Goal: Transaction & Acquisition: Purchase product/service

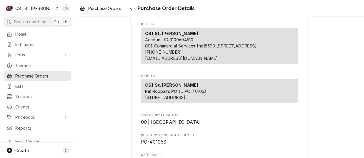
scroll to position [118, 0]
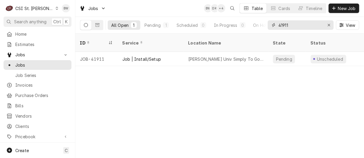
click at [292, 25] on input "41911" at bounding box center [300, 24] width 44 height 9
type input "41938"
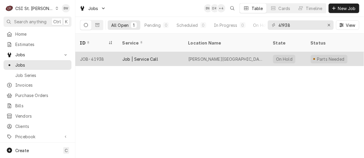
click at [102, 52] on div "JOB-41938" at bounding box center [96, 59] width 42 height 14
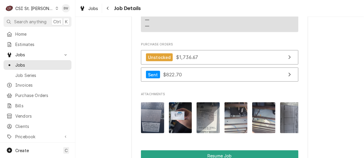
scroll to position [765, 0]
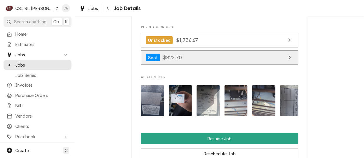
click at [167, 58] on span "$822.70" at bounding box center [172, 57] width 19 height 6
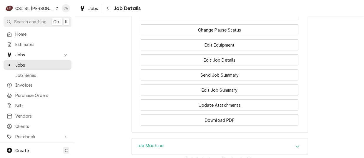
scroll to position [912, 0]
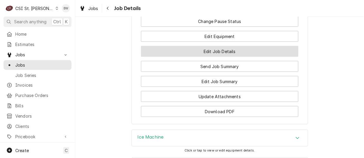
click at [188, 52] on button "Edit Job Details" at bounding box center [219, 51] width 157 height 11
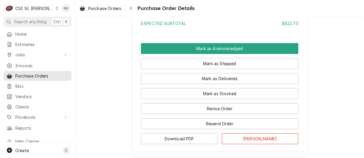
scroll to position [1297, 0]
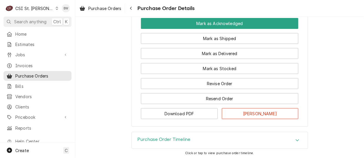
click at [56, 9] on icon "Dynamic Content Wrapper" at bounding box center [57, 8] width 3 height 3
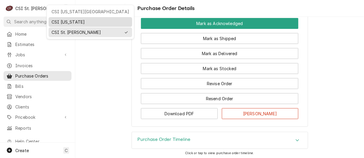
click at [63, 19] on div "CSI Kentucky" at bounding box center [90, 22] width 78 height 6
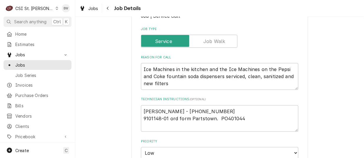
scroll to position [118, 0]
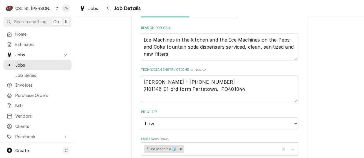
click at [240, 87] on textarea "John Kannady - 636 851-6197 9101148-01 ord form Partstown. PO401044" at bounding box center [219, 89] width 157 height 26
type textarea "x"
type textarea "John Kannady - 636 851-6197 9101148-01 ord form Partstown. PO401044"
type textarea "x"
type textarea "John Kannady - 636 851-6197 9101148-01 ord form Partstown. PO401044 4"
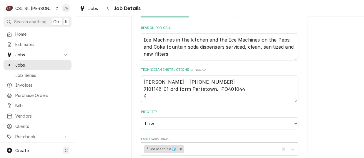
type textarea "x"
type textarea "John Kannady - 636 851-6197 9101148-01 ord form Partstown. PO401044 40"
type textarea "x"
type textarea "John Kannady - 636 851-6197 9101148-01 ord form Partstown. PO401044 401"
type textarea "x"
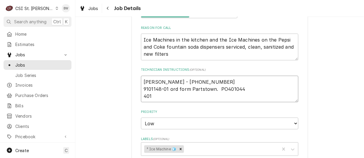
type textarea "John Kannady - 636 851-6197 9101148-01 ord form Partstown. PO401044 4010"
type textarea "x"
type textarea "John Kannady - 636 851-6197 9101148-01 ord form Partstown. PO401044 40105"
type textarea "x"
type textarea "John Kannady - 636 851-6197 9101148-01 ord form Partstown. PO401044 401053"
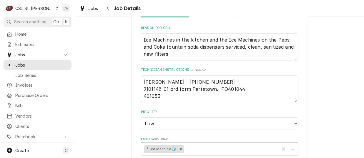
type textarea "x"
type textarea "John Kannady - 636 851-6197 9101148-01 ord form Partstown. PO401044 401053"
type textarea "x"
type textarea "John Kannady - 636 851-6197 9101148-01 ord form Partstown. PO401044 401053 f"
type textarea "x"
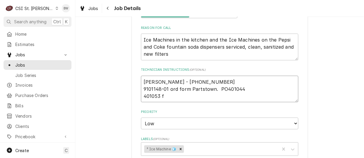
type textarea "John Kannady - 636 851-6197 9101148-01 ord form Partstown. PO401044 401053 fo"
type textarea "x"
type textarea "John Kannady - 636 851-6197 9101148-01 ord form Partstown. PO401044 401053 for"
type textarea "x"
type textarea "John Kannady - 636 851-6197 9101148-01 ord form Partstown. PO401044 401053 for"
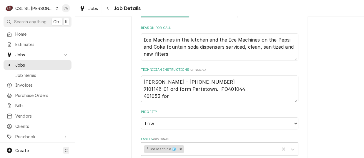
type textarea "x"
type textarea "John Kannady - 636 851-6197 9101148-01 ord form Partstown. PO401044 401053 for 9"
type textarea "x"
type textarea "John Kannady - 636 851-6197 9101148-01 ord form Partstown. PO401044 401053 for …"
type textarea "x"
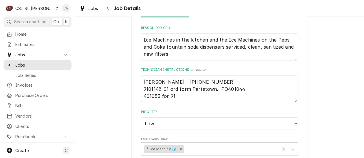
type textarea "John Kannady - 636 851-6197 9101148-01 ord form Partstown. PO401044 401053 for …"
type textarea "x"
type textarea "John Kannady - 636 851-6197 9101148-01 ord form Partstown. PO401044 401053 for …"
type textarea "x"
type textarea "John Kannady - 636 851-6197 9101148-01 ord form Partstown. PO401044 401053 for …"
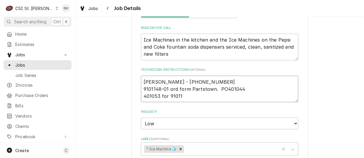
type textarea "x"
type textarea "John Kannady - 636 851-6197 9101148-01 ord form Partstown. PO401044 401053 for …"
type textarea "x"
type textarea "John Kannady - 636 851-6197 9101148-01 ord form Partstown. PO401044 401053 for …"
type textarea "x"
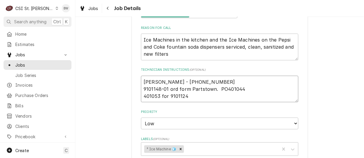
type textarea "John Kannady - 636 851-6197 9101148-01 ord form Partstown. PO401044 401053 for …"
type textarea "x"
type textarea "John Kannady - 636 851-6197 9101148-01 ord form Partstown. PO401044 401053 for …"
type textarea "x"
type textarea "John Kannady - 636 851-6197 9101148-01 ord form Partstown. PO401044 401053 for …"
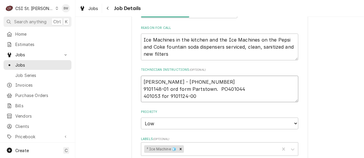
type textarea "x"
type textarea "John Kannady - 636 851-6197 9101148-01 ord form Partstown. PO401044 401053 for …"
click at [141, 96] on textarea "John Kannady - 636 851-6197 9101148-01 ord form Partstown. PO401044 401053 for …" at bounding box center [219, 89] width 157 height 26
type textarea "x"
type textarea "John Kannady - 636 851-6197 9101148-01 ord form Partstown. PO401044 P401053 for…"
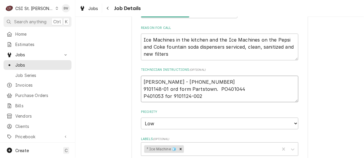
type textarea "x"
type textarea "John Kannady - 636 851-6197 9101148-01 ord form Partstown. PO401044 PO401053 fo…"
type textarea "x"
type textarea "John Kannady - 636 851-6197 9101148-01 ord form Partstown. PO401044 PO 401053 f…"
type textarea "x"
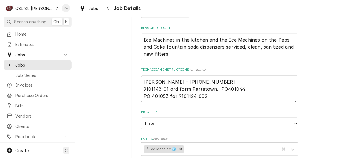
click at [201, 96] on textarea "John Kannady - 636 851-6197 9101148-01 ord form Partstown. PO401044 PO 401053 f…" at bounding box center [219, 89] width 157 height 26
type textarea "John Kannady - 636 851-6197 9101148-01 ord form Partstown. PO401044 PO 401053 f…"
click at [183, 89] on textarea "John Kannady - 636 851-6197 9101148-01 ord form Partstown. PO401044 PO 401053 f…" at bounding box center [219, 89] width 157 height 26
type textarea "x"
type textarea "John Kannady - 636 851-6197 9101148-01 ord fom Partstown. PO401044 PO 401053 fo…"
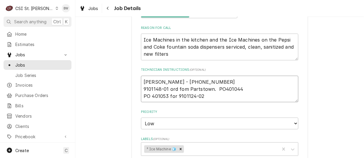
type textarea "x"
type textarea "John Kannady - 636 851-6197 9101148-01 ord fm Partstown. PO401044 PO 401053 for…"
type textarea "x"
type textarea "John Kannady - 636 851-6197 9101148-01 ord frm Partstown. PO401044 PO 401053 fo…"
type textarea "x"
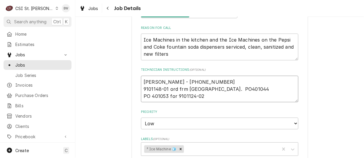
type textarea "John Kannady - 636 851-6197 9101148-01 ord from Partstown. PO401044 PO 401053 f…"
type textarea "x"
click at [213, 95] on textarea "John Kannady - 636 851-6197 9101148-01 ord from Partstown. PO401044 PO 401053 f…" at bounding box center [219, 89] width 157 height 26
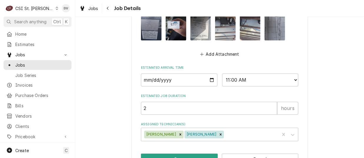
scroll to position [454, 0]
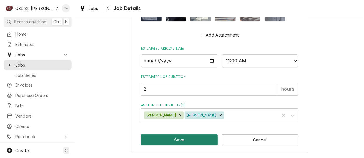
type textarea "John Kannady - 636 851-6197 9101148-01 ord from Partstown. PO401044 PO 401053 f…"
click at [175, 137] on button "Save" at bounding box center [179, 139] width 77 height 11
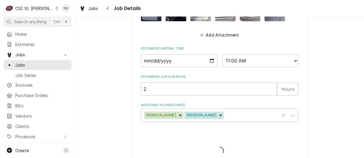
type textarea "x"
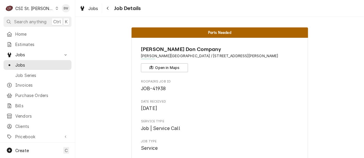
click at [28, 113] on span "Vendors" at bounding box center [41, 116] width 53 height 6
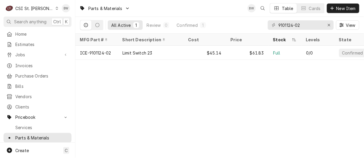
click at [56, 9] on icon "Dynamic Content Wrapper" at bounding box center [57, 8] width 3 height 3
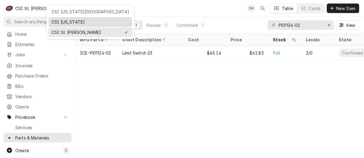
click at [53, 17] on div "CSI [US_STATE]" at bounding box center [91, 22] width 84 height 10
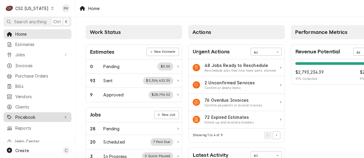
click at [33, 114] on span "Pricebook" at bounding box center [37, 117] width 44 height 6
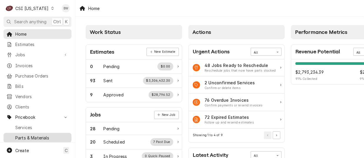
click at [35, 134] on span "Parts & Materials" at bounding box center [41, 137] width 53 height 6
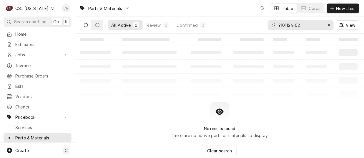
drag, startPoint x: 307, startPoint y: 27, endPoint x: 275, endPoint y: 25, distance: 32.7
click at [275, 25] on div "9101124-02" at bounding box center [301, 24] width 66 height 9
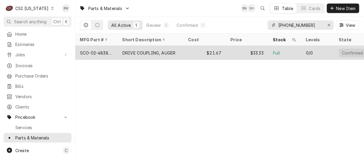
type input "[PHONE_NUMBER]"
click at [104, 51] on div "SCO-02-4838-01" at bounding box center [96, 53] width 33 height 6
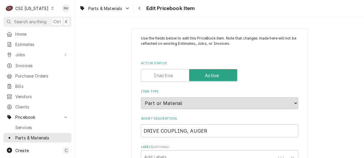
type textarea "x"
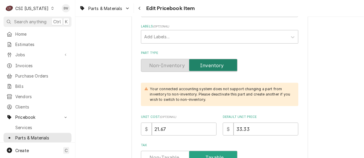
scroll to position [176, 0]
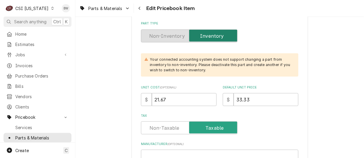
click at [51, 9] on icon "Dynamic Content Wrapper" at bounding box center [52, 8] width 3 height 3
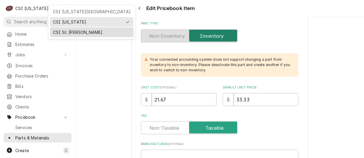
click at [59, 29] on div "CSI St. Louis" at bounding box center [92, 32] width 78 height 6
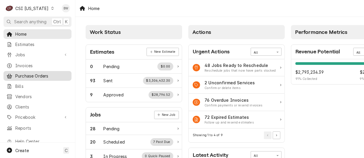
click at [38, 73] on span "Purchase Orders" at bounding box center [41, 76] width 53 height 6
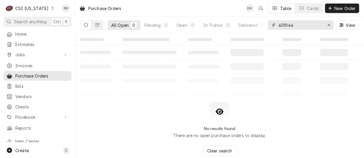
drag, startPoint x: 296, startPoint y: 27, endPoint x: 267, endPoint y: 24, distance: 29.2
click at [267, 24] on div "All Open 0 Pending 0 Open 0 In Transit 0 Delivered 0 Stocked 0 401044 View" at bounding box center [219, 25] width 279 height 16
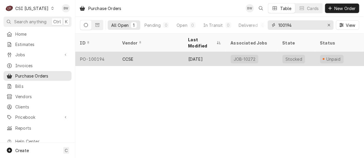
type input "100194"
click at [105, 53] on div "PO-100194" at bounding box center [96, 59] width 42 height 14
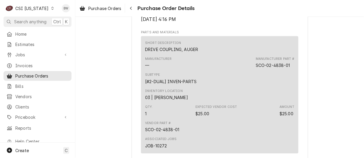
scroll to position [412, 0]
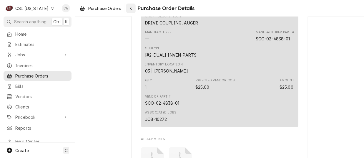
click at [132, 10] on icon "Navigate back" at bounding box center [131, 8] width 3 height 4
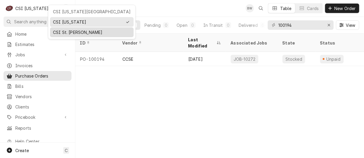
click at [67, 29] on div "CSI St. Louis" at bounding box center [91, 32] width 81 height 7
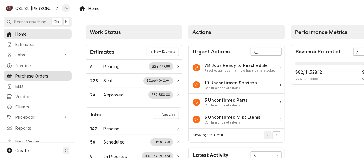
click at [29, 75] on span "Purchase Orders" at bounding box center [41, 76] width 53 height 6
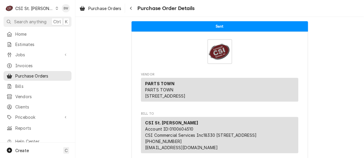
scroll to position [823, 0]
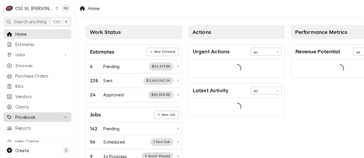
click at [35, 114] on span "Pricebook" at bounding box center [37, 117] width 44 height 6
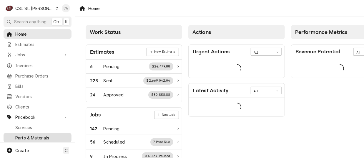
click at [37, 134] on span "Parts & Materials" at bounding box center [41, 137] width 53 height 6
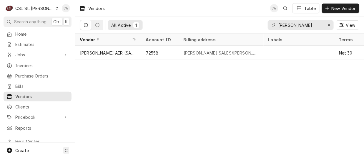
drag, startPoint x: 297, startPoint y: 25, endPoint x: 260, endPoint y: 26, distance: 37.1
click at [260, 26] on div "All Active 1 koch View" at bounding box center [219, 25] width 279 height 16
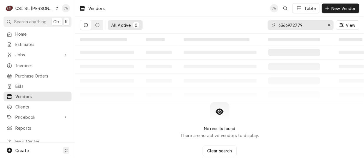
click at [286, 24] on input "6366972779" at bounding box center [300, 24] width 44 height 9
click at [295, 24] on input "636-6972779" at bounding box center [300, 24] width 44 height 9
type input "636-697-2779"
click at [327, 26] on icon "Erase input" at bounding box center [328, 25] width 3 height 4
click at [186, 25] on div "All Active 0 View" at bounding box center [219, 25] width 279 height 16
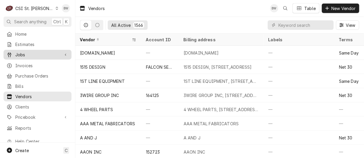
click at [33, 51] on span "Jobs" at bounding box center [37, 54] width 44 height 6
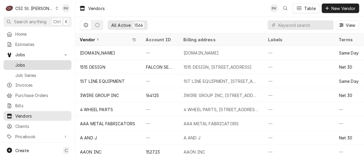
click at [30, 61] on div "Jobs" at bounding box center [38, 64] width 66 height 7
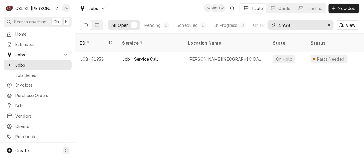
drag, startPoint x: 292, startPoint y: 26, endPoint x: 272, endPoint y: 25, distance: 20.3
click at [272, 25] on div "41938" at bounding box center [301, 24] width 66 height 9
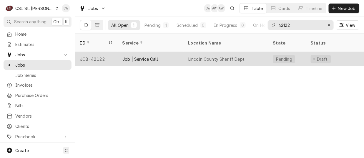
type input "42122"
click at [101, 52] on div "JOB-42122" at bounding box center [96, 59] width 42 height 14
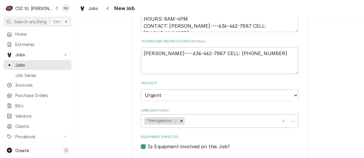
scroll to position [258, 0]
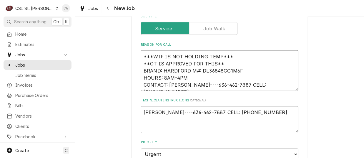
click at [228, 84] on textarea "***WIF IS NOT HOLDING TEMP*** **OT IS APPROVED FOR THIS** BRAND: HARDFORD M#: D…" at bounding box center [219, 70] width 157 height 41
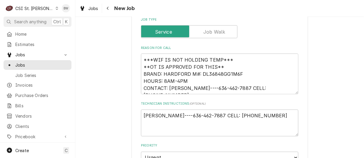
scroll to position [228, 0]
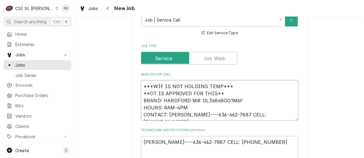
click at [141, 84] on textarea "***WIF IS NOT HOLDING TEMP*** **OT IS APPROVED FOR THIS** BRAND: HARDFORD M#: D…" at bounding box center [219, 100] width 157 height 41
type textarea "x"
type textarea "P***WIF IS NOT HOLDING TEMP*** **OT IS APPROVED FOR THIS** BRAND: HARDFORD M#: …"
type textarea "x"
type textarea "Pe***WIF IS NOT HOLDING TEMP*** **OT IS APPROVED FOR THIS** BRAND: HARDFORD M#:…"
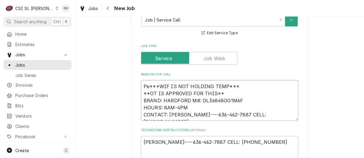
type textarea "x"
type textarea "Per ***WIF IS NOT HOLDING TEMP*** **OT IS APPROVED FOR THIS** BRAND: HARDFORD M…"
type textarea "x"
type textarea "Per Ro***WIF IS NOT HOLDING TEMP*** **OT IS APPROVED FOR THIS** BRAND: HARDFORD…"
type textarea "x"
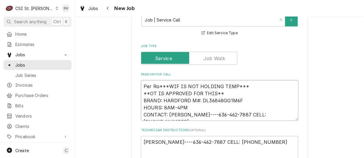
type textarea "Per Rob***WIF IS NOT HOLDING TEMP*** **OT IS APPROVED FOR THIS** BRAND: HARDFOR…"
type textarea "x"
type textarea "Per Robe***WIF IS NOT HOLDING TEMP*** **OT IS APPROVED FOR THIS** BRAND: HARDFO…"
type textarea "x"
type textarea "Per Rober***WIF IS NOT HOLDING TEMP*** **OT IS APPROVED FOR THIS** BRAND: HARDF…"
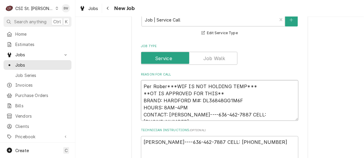
type textarea "x"
type textarea "[PERSON_NAME]***WIF IS NOT HOLDING TEMP*** **OT IS APPROVED FOR THIS** BRAND: H…"
type textarea "x"
type textarea "[PERSON_NAME] ***WIF IS NOT HOLDING TEMP*** **OT IS APPROVED FOR THIS** BRAND: …"
type textarea "x"
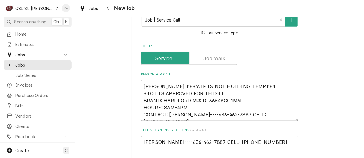
type textarea "[PERSON_NAME]**WIF IS NOT HOLDING TEMP*** **OT IS APPROVED FOR THIS** BRAND: HA…"
type textarea "x"
type textarea "[PERSON_NAME] do***WIF IS NOT HOLDING TEMP*** **OT IS APPROVED FOR THIS** BRAND…"
type textarea "x"
type textarea "[PERSON_NAME]***WIF IS NOT HOLDING TEMP*** **OT IS APPROVED FOR THIS** BRAND: H…"
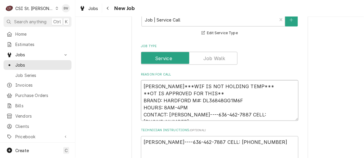
type textarea "x"
type textarea "[PERSON_NAME] does***WIF IS NOT HOLDING TEMP*** **OT IS APPROVED FOR THIS** BRA…"
type textarea "x"
type textarea "[PERSON_NAME] does ***WIF IS NOT HOLDING TEMP*** **OT IS APPROVED FOR THIS** BR…"
type textarea "x"
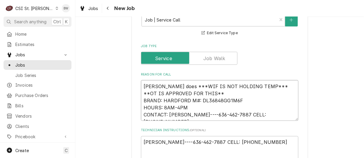
type textarea "[PERSON_NAME] does n***WIF IS NOT HOLDING TEMP*** **OT IS APPROVED FOR THIS** B…"
type textarea "x"
type textarea "[PERSON_NAME] does not***WIF IS NOT HOLDING TEMP*** **OT IS APPROVED FOR THIS**…"
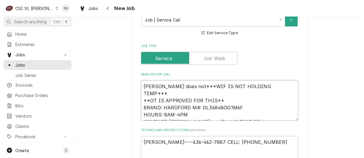
type textarea "x"
type textarea "[PERSON_NAME] does not ***WIF IS NOT HOLDING TEMP*** **OT IS APPROVED FOR THIS*…"
type textarea "x"
type textarea "[PERSON_NAME] does not n***WIF IS NOT HOLDING TEMP*** **OT IS APPROVED FOR THIS…"
type textarea "x"
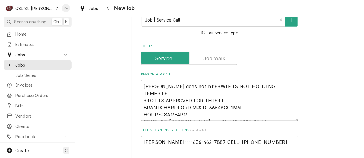
type textarea "[PERSON_NAME] does not ne***WIF IS NOT HOLDING TEMP*** **OT IS APPROVED FOR THI…"
type textarea "x"
type textarea "[PERSON_NAME] does not nee***WIF IS NOT HOLDING TEMP*** **OT IS APPROVED FOR TH…"
type textarea "x"
type textarea "Per Robert does not needd***WIF IS NOT HOLDING TEMP*** **OT IS APPROVED FOR THI…"
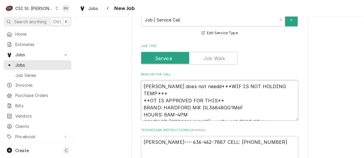
type textarea "x"
type textarea "Per Robert does not needd ***WIF IS NOT HOLDING TEMP*** **OT IS APPROVED FOR TH…"
type textarea "x"
type textarea "Per Robert does not needd n***WIF IS NOT HOLDING TEMP*** **OT IS APPROVED FOR T…"
type textarea "x"
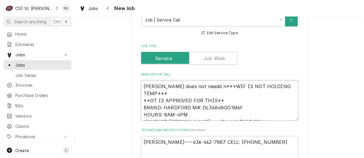
type textarea "Per Robert does not needd na***WIF IS NOT HOLDING TEMP*** **OT IS APPROVED FOR …"
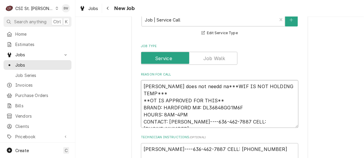
type textarea "x"
type textarea "Per Robert does not needd nay***WIF IS NOT HOLDING TEMP*** **OT IS APPROVED FOR…"
type textarea "x"
type textarea "Per Robert does not needd nayo***WIF IS NOT HOLDING TEMP*** **OT IS APPROVED FO…"
type textarea "x"
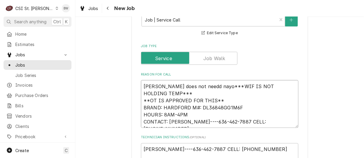
type textarea "Per Robert does not needd nayon***WIF IS NOT HOLDING TEMP*** **OT IS APPROVED F…"
type textarea "x"
type textarea "Per Robert does not needd nayone***WIF IS NOT HOLDING TEMP*** **OT IS APPROVED …"
type textarea "x"
type textarea "Per Robert does not needd nayone t***WIF IS NOT HOLDING TEMP*** **OT IS APPROVE…"
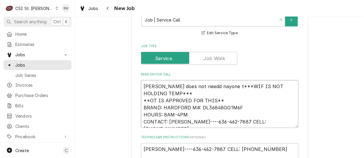
type textarea "x"
type textarea "Per Robert does not needd nayone to***WIF IS NOT HOLDING TEMP*** **OT IS APPROV…"
type textarea "x"
type textarea "Per Robert does not needd nayone to ***WIF IS NOT HOLDING TEMP*** **OT IS APPRO…"
type textarea "x"
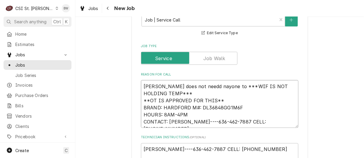
type textarea "Per Robert does not needd nayone to c***WIF IS NOT HOLDING TEMP*** **OT IS APPR…"
type textarea "x"
type textarea "Per Robert does not needd nayone to co***WIF IS NOT HOLDING TEMP*** **OT IS APP…"
type textarea "x"
type textarea "Per Robert does not needd nayone to com***WIF IS NOT HOLDING TEMP*** **OT IS AP…"
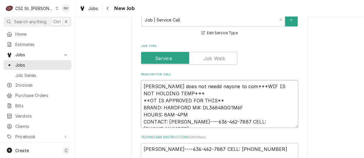
type textarea "x"
type textarea "Per Robert does not needd nayone to come***WIF IS NOT HOLDING TEMP*** **OT IS A…"
type textarea "x"
type textarea "Per Robert does not needd nayone to come o***WIF IS NOT HOLDING TEMP*** **OT IS…"
type textarea "x"
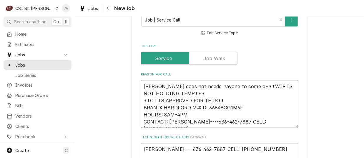
type textarea "Per Robert does not needd nayone to come ou***WIF IS NOT HOLDING TEMP*** **OT I…"
type textarea "x"
type textarea "Per Robert does not needd nayone to come out***WIF IS NOT HOLDING TEMP*** **OT …"
type textarea "x"
type textarea "Per Robert does not needd nayone to come out ***WIF IS NOT HOLDING TEMP*** **OT…"
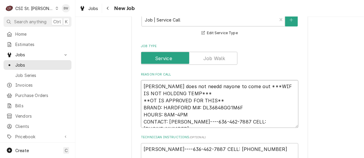
type textarea "x"
type textarea "Per Robert does not needd nayone to come out n***WIF IS NOT HOLDING TEMP*** **O…"
type textarea "x"
type textarea "Per Robert does not needd nayone to come out no***WIF IS NOT HOLDING TEMP*** **…"
type textarea "x"
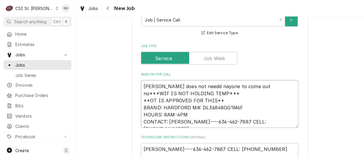
type textarea "Per Robert does not needd nayone to come out now***WIF IS NOT HOLDING TEMP*** *…"
type textarea "x"
type textarea "Per Robert does not needd nayone to come out now, ***WIF IS NOT HOLDING TEMP***…"
type textarea "x"
type textarea "Per Robert does not needd nayone to come out now, c***WIF IS NOT HOLDING TEMP**…"
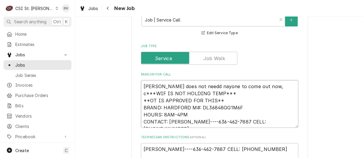
type textarea "x"
type textarea "Per Robert does not needd nayone to come out now, ca***WIF IS NOT HOLDING TEMP*…"
type textarea "x"
type textarea "Per Robert does not needd nayone to come out now, can***WIF IS NOT HOLDING TEMP…"
type textarea "x"
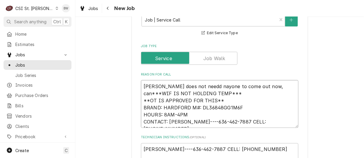
type textarea "Per Robert does not needd nayone to come out now, canc***WIF IS NOT HOLDING TEM…"
type textarea "x"
type textarea "Per Robert does not needd nayone to come out now, cance***WIF IS NOT HOLDING TE…"
type textarea "x"
type textarea "Per Robert does not needd nayone to come out now, cancel***WIF IS NOT HOLDING T…"
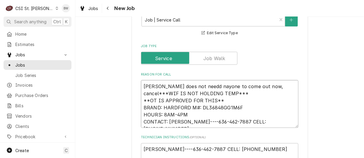
type textarea "x"
type textarea "Per Robert does not needd nayone to come out now, cancel ***WIF IS NOT HOLDING …"
type textarea "x"
type textarea "Per Robert does not needd nayone to come out now, cancel c***WIF IS NOT HOLDING…"
type textarea "x"
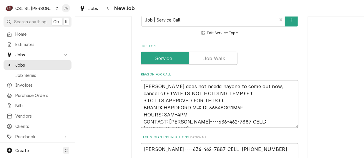
type textarea "Per Robert does not needd nayone to come out now, cancel ca***WIF IS NOT HOLDIN…"
type textarea "x"
type textarea "Per Robert does not needd nayone to come out now, cancel cal***WIF IS NOT HOLDI…"
type textarea "x"
type textarea "Per Robert does not needd nayone to come out now, cancel call***WIF IS NOT HOLD…"
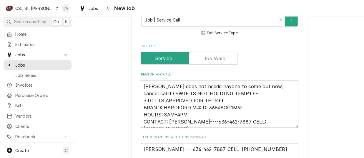
type textarea "x"
type textarea "Per Robert does not needd nayone to come out now, cancel call.***WIF IS NOT HOL…"
type textarea "x"
type textarea "Per Robert does not needd nayone to come out now, cancel call. ***WIF IS NOT HO…"
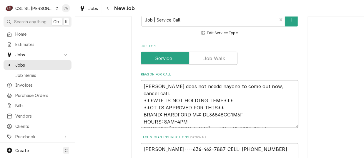
type textarea "x"
type textarea "Per Robert does not need nayone to come out now, cancel call. ***WIF IS NOT HOL…"
type textarea "x"
type textarea "Per Robert does not need nyone to come out now, cancel call. ***WIF IS NOT HOLD…"
type textarea "x"
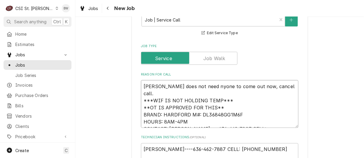
type textarea "Per Robert does not need yone to come out now, cancel call. ***WIF IS NOT HOLDI…"
type textarea "x"
type textarea "Per Robert does not need ayone to come out now, cancel call. ***WIF IS NOT HOLD…"
type textarea "x"
type textarea "Per Robert does not need anyone to come out now, cancel call. ***WIF IS NOT HOL…"
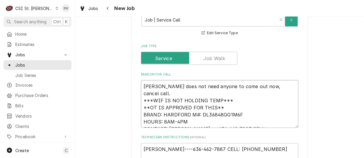
click at [288, 86] on textarea "Per Robert does not need anyone to come out now, cancel call. ***WIF IS NOT HOL…" at bounding box center [219, 104] width 157 height 48
type textarea "x"
type textarea "Per Robert does not need anyone to come out now, cancel call. ***WIF IS NOT HOL…"
type textarea "x"
type textarea "Per Robert does not need anyone to come out now, cancel call. 4 ***WIF IS NOT H…"
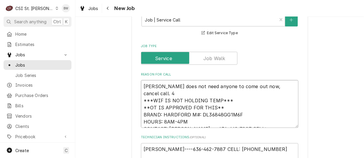
type textarea "x"
type textarea "Per Robert does not need anyone to come out now, cancel call. 4: ***WIF IS NOT …"
type textarea "x"
type textarea "Per Robert does not need anyone to come out now, cancel call. 4:2 ***WIF IS NOT…"
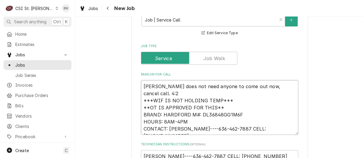
type textarea "x"
type textarea "Per Robert does not need anyone to come out now, cancel call. 4:21 ***WIF IS NO…"
type textarea "x"
type textarea "Per Robert does not need anyone to come out now, cancel call. 4:21, ***WIF IS N…"
type textarea "x"
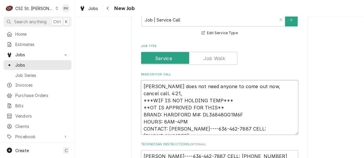
type textarea "Per Robert does not need anyone to come out now, cancel call. 4:21, ***WIF IS N…"
type textarea "x"
type textarea "Per Robert does not need anyone to come out now, cancel call. 4:21, 8 ***WIF IS…"
type textarea "x"
type textarea "Per Robert does not need anyone to come out now, cancel call. 4:21, 8/ ***WIF I…"
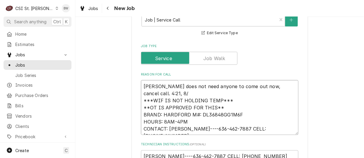
type textarea "x"
type textarea "Per Robert does not need anyone to come out now, cancel call. 4:21, 8/1 ***WIF …"
type textarea "x"
type textarea "Per Robert does not need anyone to come out now, cancel call. 4:21, 8/18 ***WIF…"
type textarea "x"
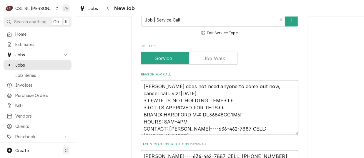
type textarea "Per Robert does not need anyone to come out now, cancel call. 4:21, 8/18, ***WI…"
type textarea "x"
type textarea "Per Robert does not need anyone to come out now, cancel call. 4:21, 8/18, ***WI…"
type textarea "x"
type textarea "Per Robert does not need anyone to come out now, cancel call. 4:21, 8/18, B ***…"
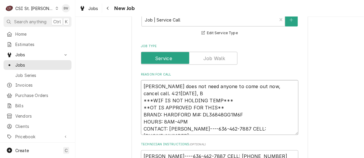
type textarea "x"
type textarea "Per Robert does not need anyone to come out now, cancel call. 4:21, 8/18, Br **…"
type textarea "x"
type textarea "Per Robert does not need anyone to come out now, cancel call. 4:21, 8/18, Brad …"
type textarea "x"
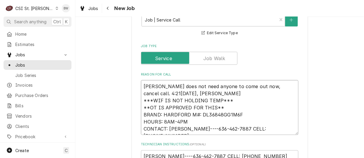
type textarea "Per Robert does not need anyone to come out now, cancel call. 4:21, 8/18, Brad …"
type textarea "x"
type textarea "Per Robert does not need anyone to come out now, cancel call. 4:21, 8/18, Brad …"
type textarea "x"
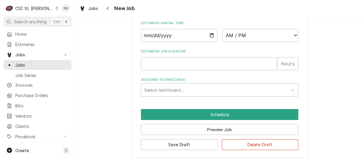
scroll to position [595, 0]
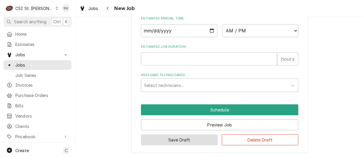
type textarea "Per Robert does not need anyone to come out now, cancel call. 4:21, 8/18, Brad …"
click at [183, 138] on button "Save Draft" at bounding box center [179, 139] width 77 height 11
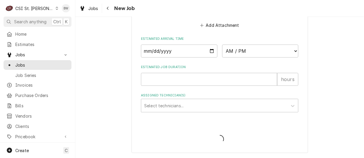
type textarea "x"
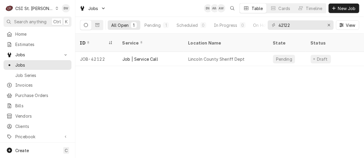
click at [218, 100] on div "ID Service Location Name State Status Labels Techs Date Received Client Locatio…" at bounding box center [219, 96] width 288 height 124
drag, startPoint x: 303, startPoint y: 24, endPoint x: 268, endPoint y: 24, distance: 35.0
click at [268, 24] on div "42122" at bounding box center [301, 24] width 66 height 9
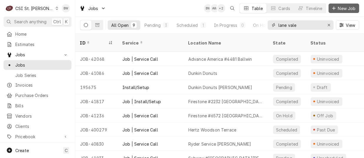
type input "lane vale"
click at [338, 7] on span "New Job" at bounding box center [347, 8] width 20 height 6
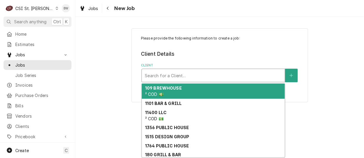
click at [150, 75] on div "Client" at bounding box center [213, 75] width 137 height 11
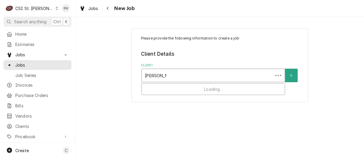
type input "lane valent"
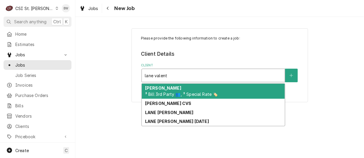
click at [174, 92] on span "³ Bill 3rd Party 👥, ³ Special Rate 🏷️" at bounding box center [181, 93] width 73 height 5
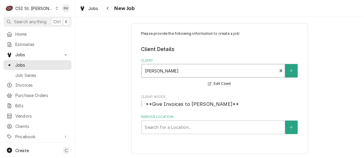
scroll to position [6, 0]
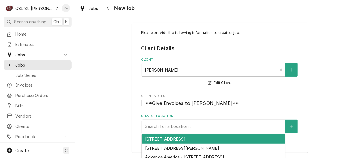
click at [201, 125] on div "Service Location" at bounding box center [213, 126] width 137 height 11
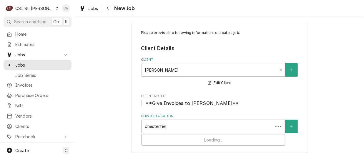
type input "chesterfield"
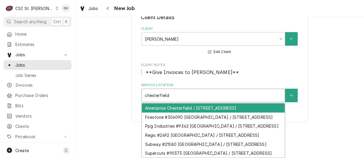
scroll to position [64, 0]
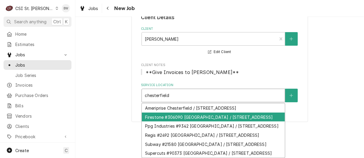
click at [193, 112] on div "Firestone #306090 [GEOGRAPHIC_DATA] / [STREET_ADDRESS]" at bounding box center [213, 116] width 143 height 9
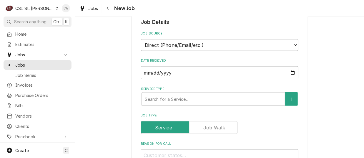
scroll to position [212, 0]
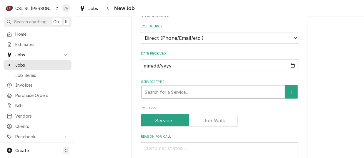
click at [166, 86] on div "Service Type" at bounding box center [213, 91] width 137 height 11
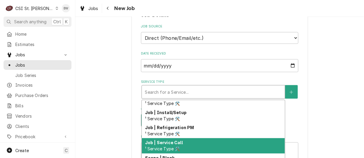
scroll to position [360, 0]
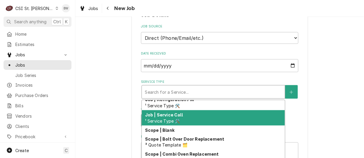
click at [178, 111] on div "Job | Service Call ¹ Service Type 🛠️" at bounding box center [213, 117] width 143 height 15
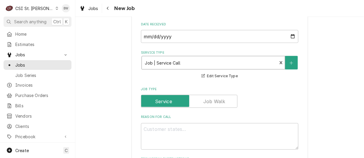
scroll to position [271, 0]
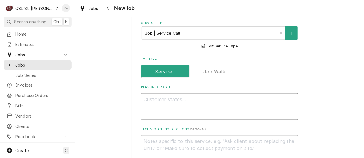
click at [158, 94] on textarea "Reason For Call" at bounding box center [219, 106] width 157 height 26
type textarea "x"
type textarea "AC"
type textarea "x"
type textarea "AC"
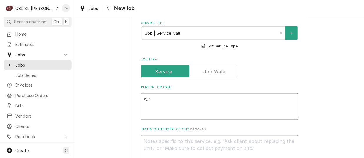
type textarea "x"
type textarea "AC i"
type textarea "x"
type textarea "AC in"
type textarea "x"
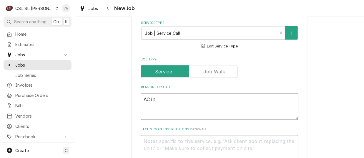
type textarea "AC in"
type textarea "x"
type textarea "AC in sh"
type textarea "x"
type textarea "AC in sho"
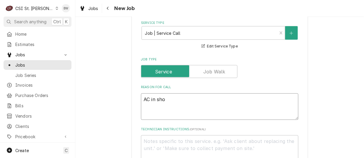
type textarea "x"
type textarea "AC in show"
type textarea "x"
type textarea "AC in show"
type textarea "x"
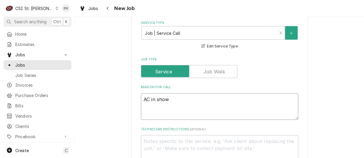
type textarea "AC in show r"
type textarea "x"
type textarea "AC in show ro"
type textarea "x"
type textarea "AC in show roo"
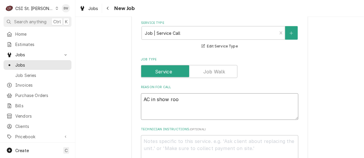
type textarea "x"
type textarea "AC in show room"
type textarea "x"
type textarea "AC in show room"
type textarea "x"
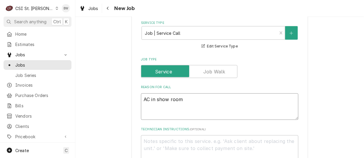
type textarea "AC in show room o"
type textarea "x"
type textarea "AC in show room oo"
type textarea "x"
type textarea "AC in show room oou"
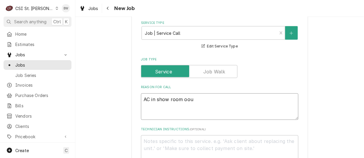
type textarea "x"
type textarea "AC in show room oout"
type textarea "x"
type textarea "AC in show room oou"
type textarea "x"
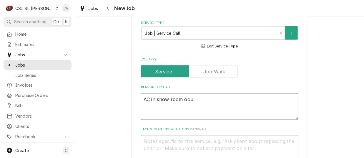
type textarea "AC in show room oo"
type textarea "x"
type textarea "AC in show room o"
type textarea "x"
type textarea "AC in show room oo"
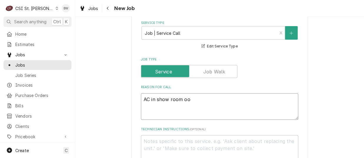
type textarea "x"
type textarea "AC in show room o"
type textarea "x"
type textarea "AC in show room ou"
type textarea "x"
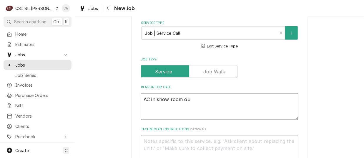
type textarea "AC in show room out"
type textarea "x"
type textarea "AC in show room out,"
type textarea "x"
type textarea "AC in show room out,"
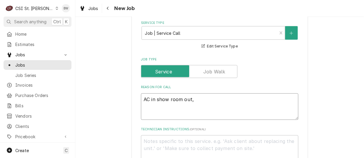
type textarea "x"
type textarea "AC in show room out, r"
type textarea "x"
type textarea "AC in show room out, re"
type textarea "x"
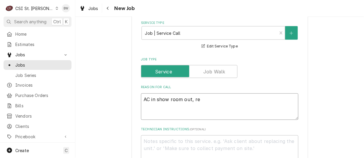
type textarea "AC in show room out, rea"
type textarea "x"
type textarea "AC in show room out, read"
type textarea "x"
type textarea "AC in show room out, reads"
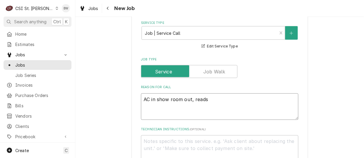
type textarea "x"
type textarea "AC in show room out, reads"
type textarea "x"
type textarea "AC in show room out, reads 1"
type textarea "x"
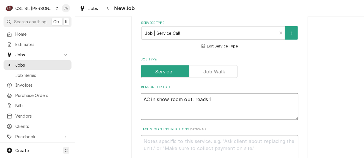
type textarea "AC in show room out, reads 10"
type textarea "x"
type textarea "AC in show room out, reads 100"
type textarea "x"
type textarea "AC in show room out, reads 100d"
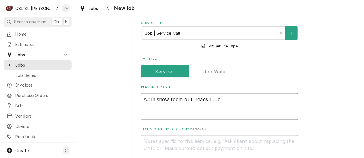
type textarea "x"
type textarea "AC in show room out, reads 100de"
type textarea "x"
type textarea "AC in show room out, reads 100deg"
type textarea "x"
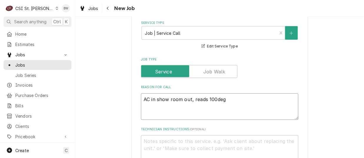
type textarea "AC in show room out, reads 100degr"
type textarea "x"
type textarea "AC in show room out, reads 100degre"
type textarea "x"
type textarea "AC in show room out, reads 100degree"
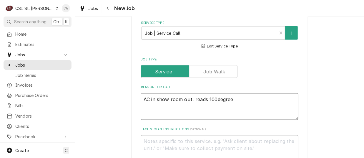
type textarea "x"
type textarea "AC in show room out, reads 100degrees"
click at [213, 93] on textarea "AC in show room out, reads 100degrees" at bounding box center [219, 106] width 157 height 26
type textarea "x"
type textarea "AC in show room out, reads 100 degrees"
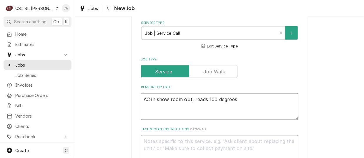
type textarea "x"
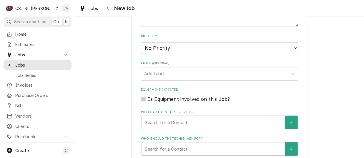
scroll to position [417, 0]
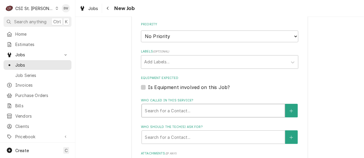
type textarea "AC in show room out, reads 100 degrees"
click at [163, 105] on div "Who called in this service?" at bounding box center [213, 110] width 137 height 11
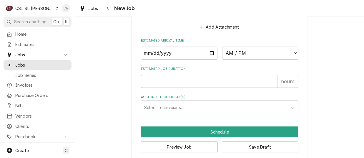
scroll to position [556, 0]
click at [151, 75] on input "Estimated Job Duration" at bounding box center [209, 81] width 136 height 13
type textarea "x"
type input "1"
type textarea "x"
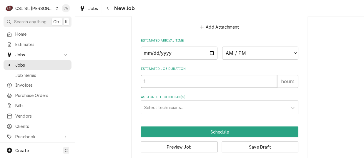
type input "1"
click at [149, 102] on div "Assigned Technician(s)" at bounding box center [214, 107] width 140 height 11
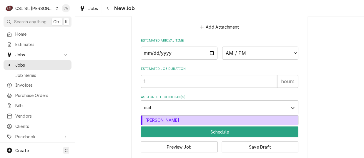
type input "matt"
click at [156, 115] on div "Matt Flores" at bounding box center [219, 119] width 157 height 9
type textarea "x"
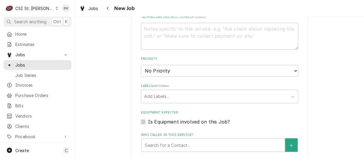
scroll to position [380, 0]
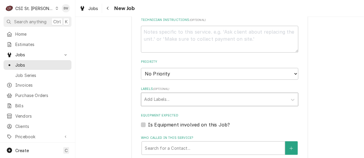
click at [160, 94] on div "Labels" at bounding box center [214, 99] width 140 height 11
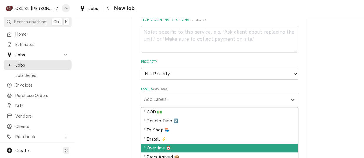
click at [153, 143] on div "¹ Overtime ⏰" at bounding box center [219, 147] width 157 height 9
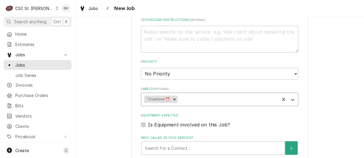
type textarea "x"
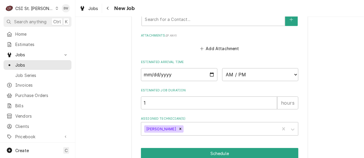
scroll to position [556, 0]
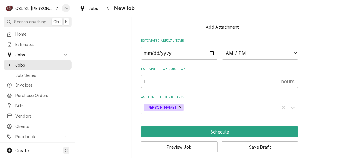
click at [212, 46] on div "AM / PM 6:00 AM 6:15 AM 6:30 AM 6:45 AM 7:00 AM 7:15 AM 7:30 AM 7:45 AM 8:00 AM…" at bounding box center [219, 52] width 157 height 13
click at [211, 46] on input "Date" at bounding box center [179, 52] width 76 height 13
type input "2025-08-18"
type textarea "x"
click at [245, 47] on select "AM / PM 6:00 AM 6:15 AM 6:30 AM 6:45 AM 7:00 AM 7:15 AM 7:30 AM 7:45 AM 8:00 AM…" at bounding box center [260, 52] width 76 height 13
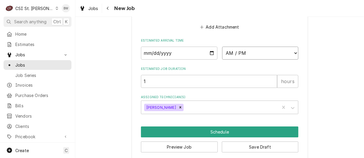
select select "17:00:00"
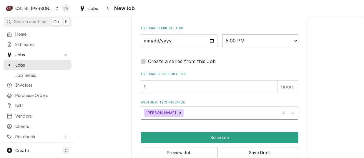
scroll to position [574, 0]
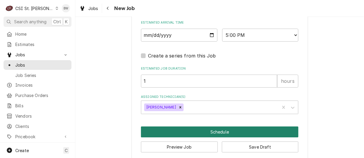
click at [202, 126] on button "Schedule" at bounding box center [219, 131] width 157 height 11
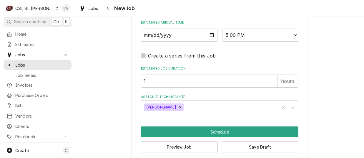
scroll to position [569, 0]
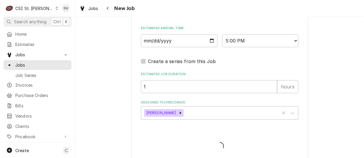
type textarea "x"
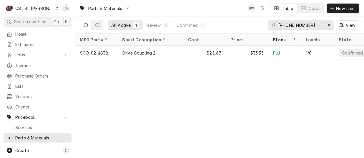
drag, startPoint x: 310, startPoint y: 24, endPoint x: 272, endPoint y: 24, distance: 38.5
click at [272, 24] on div "02-4838-01" at bounding box center [301, 24] width 66 height 9
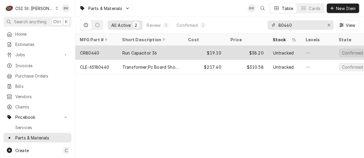
type input "80440"
click at [96, 50] on div "CR80440" at bounding box center [89, 53] width 19 height 6
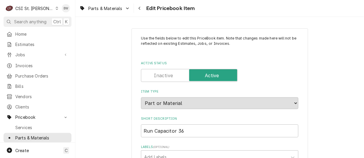
type textarea "x"
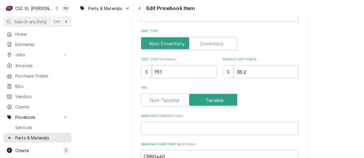
scroll to position [176, 0]
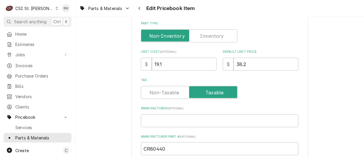
click at [208, 37] on label "Part Type" at bounding box center [189, 35] width 96 height 13
click at [208, 37] on input "Part Type" at bounding box center [188, 35] width 91 height 13
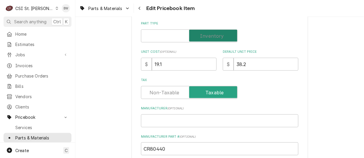
checkbox input "true"
type textarea "x"
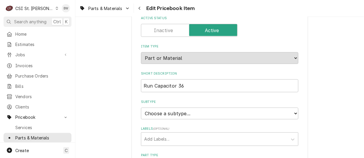
scroll to position [0, 0]
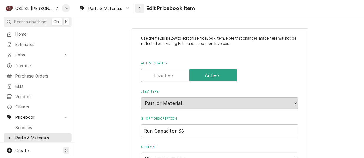
click at [136, 11] on button "Navigate back" at bounding box center [139, 8] width 9 height 9
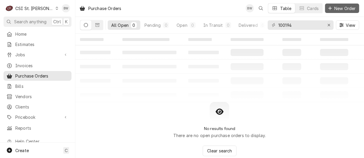
click at [333, 9] on span "New Order" at bounding box center [345, 8] width 24 height 6
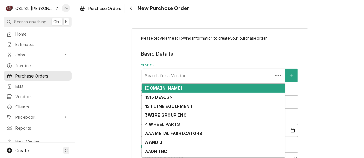
click at [149, 74] on div "Vendor" at bounding box center [207, 75] width 125 height 11
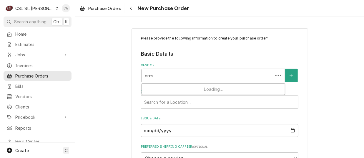
type input "cresc"
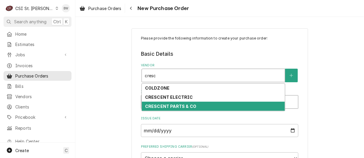
click at [160, 106] on strong "CRESCENT PARTS & CO" at bounding box center [170, 106] width 51 height 5
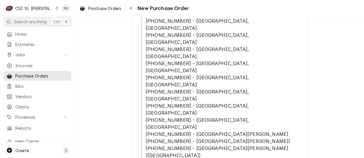
scroll to position [118, 0]
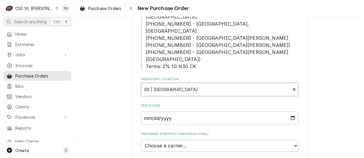
scroll to position [235, 0]
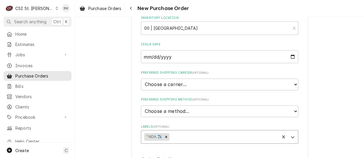
scroll to position [265, 0]
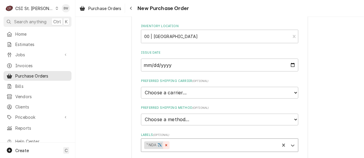
click at [164, 143] on icon "Remove ¹ NDA ✈️" at bounding box center [166, 145] width 4 height 4
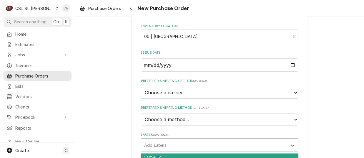
click at [155, 140] on div "Labels" at bounding box center [214, 145] width 140 height 11
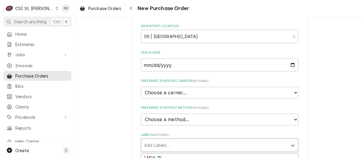
type textarea "x"
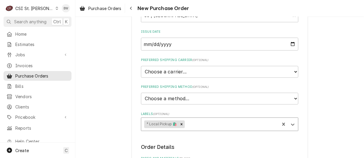
scroll to position [294, 0]
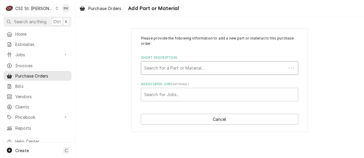
click at [165, 68] on div "Short Description" at bounding box center [213, 68] width 139 height 11
type input "misc ser"
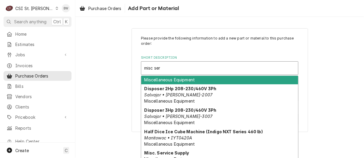
scroll to position [49, 0]
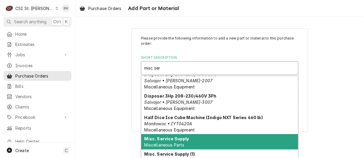
click at [168, 137] on strong "Misc. Service Supply" at bounding box center [166, 138] width 45 height 5
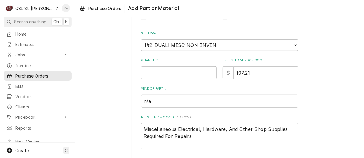
scroll to position [88, 0]
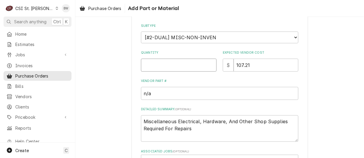
click at [147, 71] on input "Quantity" at bounding box center [179, 65] width 76 height 13
type textarea "x"
type input "1"
drag, startPoint x: 275, startPoint y: 66, endPoint x: 221, endPoint y: 64, distance: 53.8
click at [223, 64] on div "$ 107.21" at bounding box center [261, 65] width 76 height 13
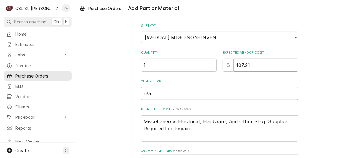
type textarea "x"
type input "0"
type textarea "x"
type input "00"
click at [198, 122] on textarea "Miscellaneous Electrical, Hardware, And Other Shop Supplies Required For Repairs" at bounding box center [219, 128] width 157 height 26
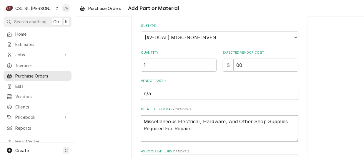
click at [189, 128] on textarea "Miscellaneous Electrical, Hardware, And Other Shop Supplies Required For Repairs" at bounding box center [219, 128] width 157 height 26
type textarea "x"
type textarea "Miscellaneous Electrical, Hardware, And Other Shop Supplies Required For Repairs"
type textarea "x"
type textarea "Miscellaneous Electrical, Hardware, And Other Shop Supplies Required For Repair…"
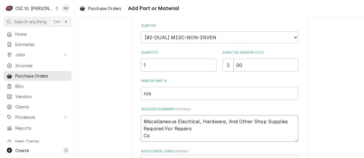
type textarea "x"
type textarea "Miscellaneous Electrical, Hardware, And Other Shop Supplies Required For Repair…"
type textarea "x"
type textarea "Miscellaneous Electrical, Hardware, And Other Shop Supplies Required For Repair…"
type textarea "x"
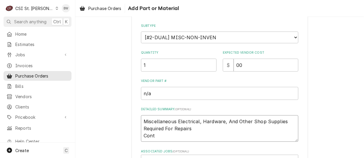
type textarea "Miscellaneous Electrical, Hardware, And Other Shop Supplies Required For Repair…"
type textarea "x"
type textarea "Miscellaneous Electrical, Hardware, And Other Shop Supplies Required For Repair…"
type textarea "x"
type textarea "Miscellaneous Electrical, Hardware, And Other Shop Supplies Required For Repair…"
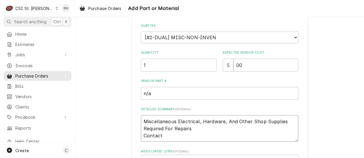
type textarea "x"
type textarea "Miscellaneous Electrical, Hardware, And Other Shop Supplies Required For Repair…"
type textarea "x"
type textarea "Miscellaneous Electrical, Hardware, And Other Shop Supplies Required For Repair…"
type textarea "x"
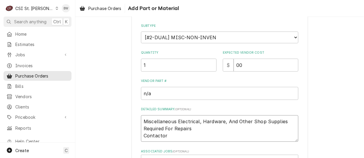
type textarea "Miscellaneous Electrical, Hardware, And Other Shop Supplies Required For Repair…"
type textarea "x"
type textarea "Miscellaneous Electrical, Hardware, And Other Shop Supplies Required For Repair…"
type textarea "x"
type textarea "Miscellaneous Electrical, Hardware, And Other Shop Supplies Required For Repair…"
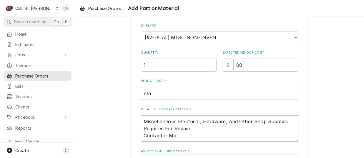
type textarea "x"
type textarea "Miscellaneous Electrical, Hardware, And Other Shop Supplies Required For Repair…"
type textarea "x"
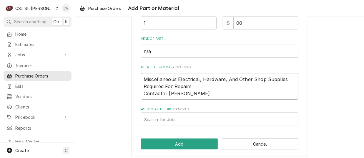
scroll to position [134, 0]
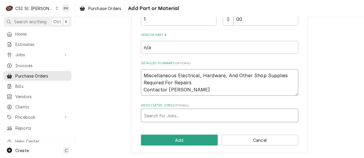
type textarea "Miscellaneous Electrical, Hardware, And Other Shop Supplies Required For Repair…"
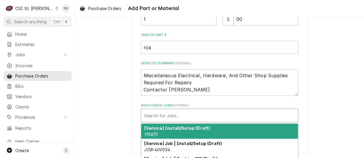
click at [158, 113] on div "Associated Jobs" at bounding box center [219, 115] width 151 height 11
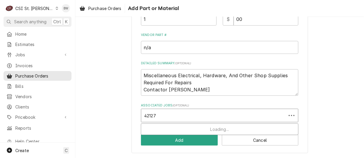
type input "42127"
click at [186, 91] on textarea "Miscellaneous Electrical, Hardware, And Other Shop Supplies Required For Repair…" at bounding box center [219, 82] width 157 height 26
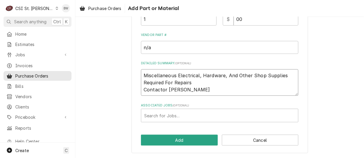
type textarea "x"
type textarea "Miscellaneous Electrical, Hardware, And Other Shop Supplies Required For Repair…"
type textarea "x"
type textarea "Miscellaneous Electrical, Hardware, And Other Shop Supplies Required For Repair…"
type textarea "x"
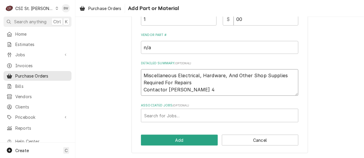
type textarea "Miscellaneous Electrical, Hardware, And Other Shop Supplies Required For Repair…"
type textarea "x"
type textarea "Miscellaneous Electrical, Hardware, And Other Shop Supplies Required For Repair…"
type textarea "x"
type textarea "Miscellaneous Electrical, Hardware, And Other Shop Supplies Required For Repair…"
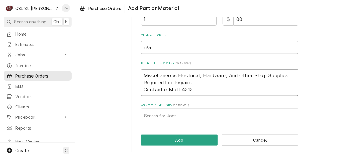
type textarea "x"
type textarea "Miscellaneous Electrical, Hardware, And Other Shop Supplies Required For Repair…"
click at [155, 115] on div "Associated Jobs" at bounding box center [219, 115] width 151 height 11
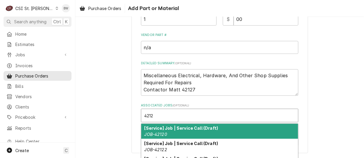
type input "42127"
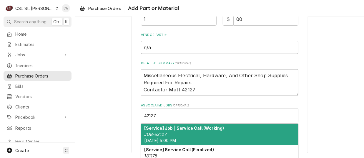
click at [161, 130] on div "[Service] Job | Service Call (Working) JOB-42127 Mon, Aug 18th, 2025 - 5:00 PM" at bounding box center [219, 133] width 157 height 21
type textarea "x"
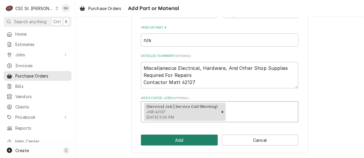
click at [169, 137] on button "Add" at bounding box center [179, 139] width 77 height 11
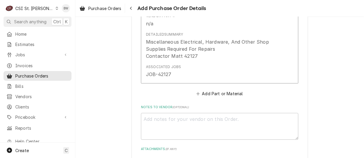
scroll to position [528, 0]
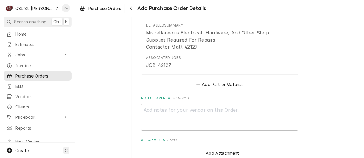
type textarea "x"
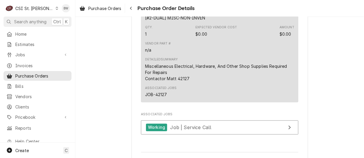
scroll to position [412, 0]
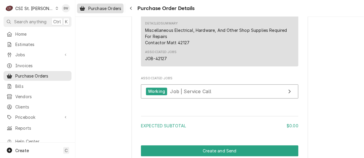
click at [116, 9] on span "Purchase Orders" at bounding box center [104, 8] width 33 height 6
